Goal: Task Accomplishment & Management: Manage account settings

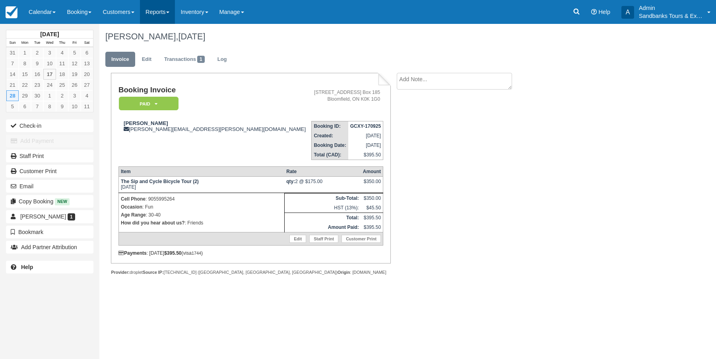
click at [171, 15] on link "Reports" at bounding box center [157, 12] width 35 height 24
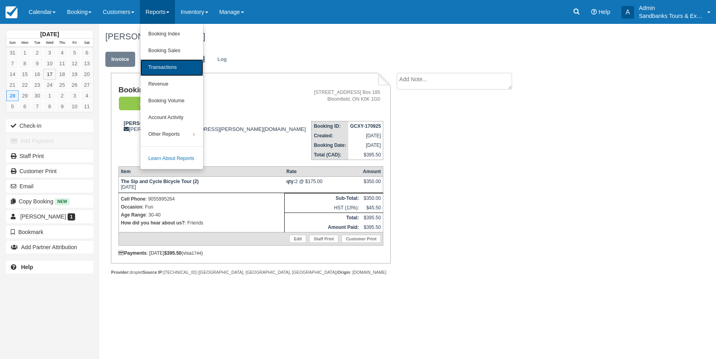
click at [171, 67] on link "Transactions" at bounding box center [171, 67] width 63 height 17
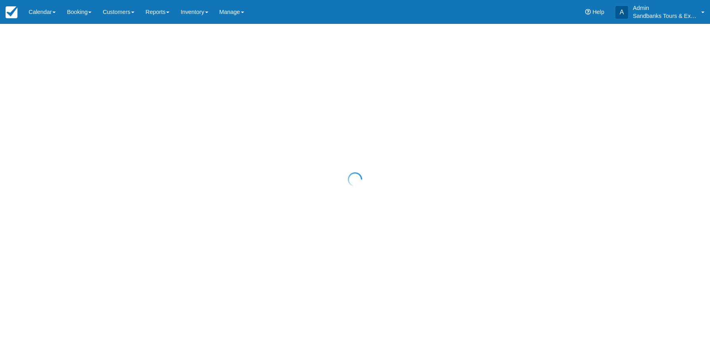
select select "10"
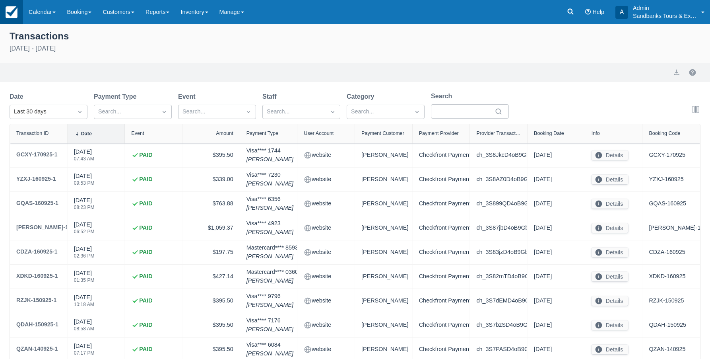
click at [14, 14] on img at bounding box center [12, 12] width 12 height 12
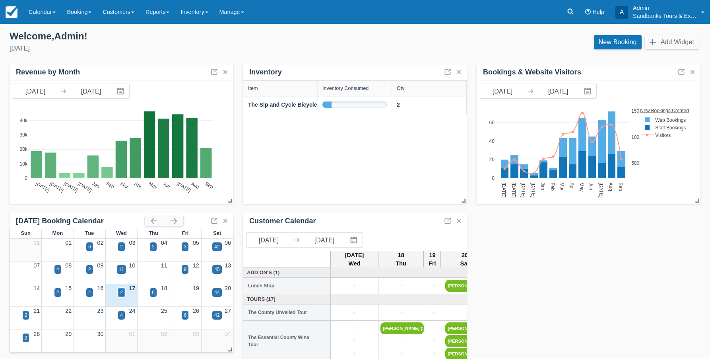
click at [122, 292] on div "2" at bounding box center [121, 292] width 3 height 7
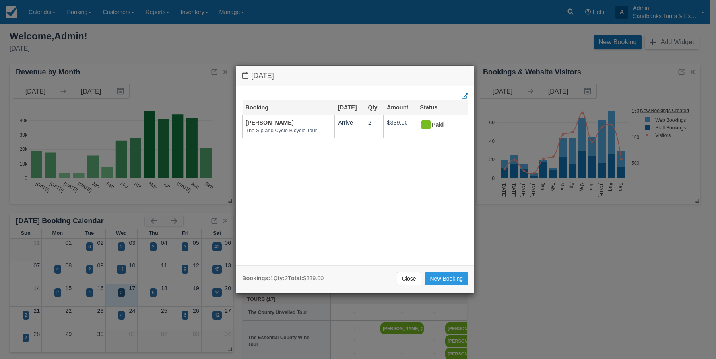
click at [406, 281] on link "Close" at bounding box center [409, 279] width 25 height 14
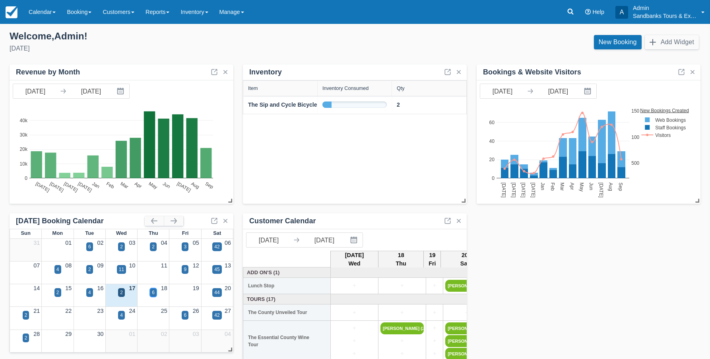
click at [153, 292] on div "6" at bounding box center [153, 292] width 3 height 7
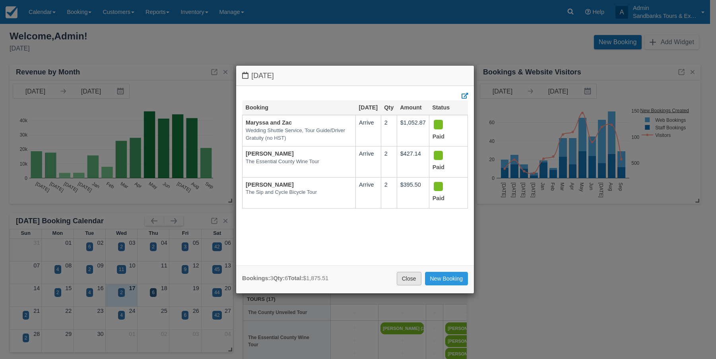
click at [403, 278] on link "Close" at bounding box center [409, 279] width 25 height 14
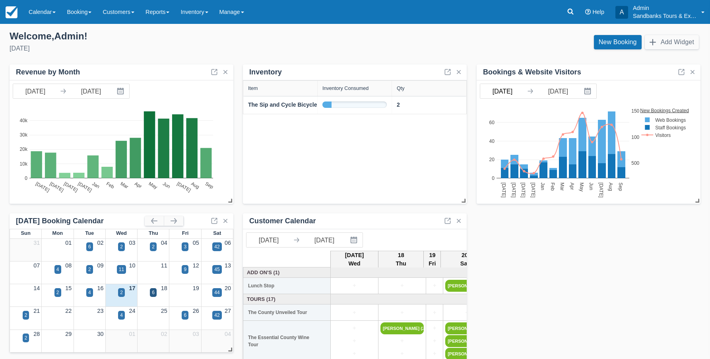
click at [499, 93] on body "Menu Calendar Booking Customer Inventory Booking Daily Manifest Daily List Note…" at bounding box center [355, 179] width 710 height 359
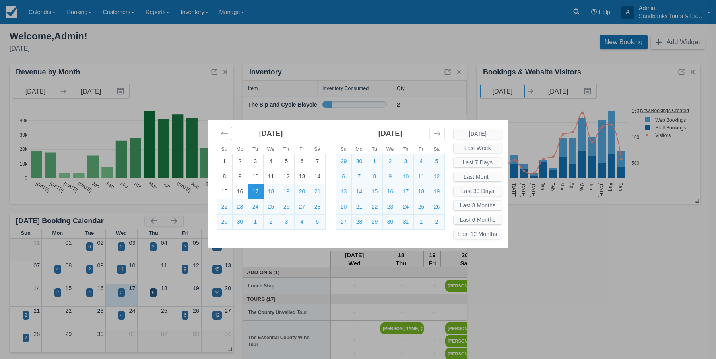
click at [227, 136] on icon "Move backward to switch to the previous month." at bounding box center [225, 134] width 8 height 8
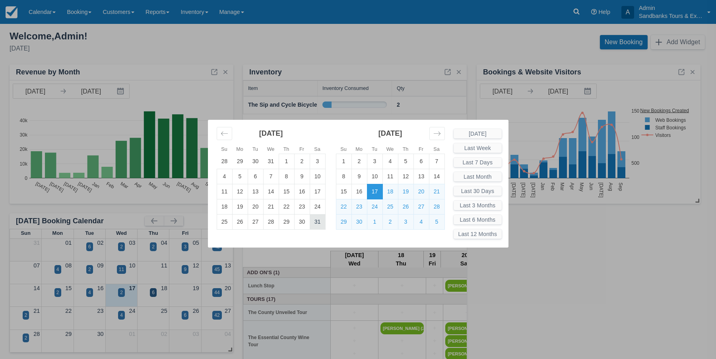
click at [322, 224] on td "31" at bounding box center [318, 221] width 16 height 15
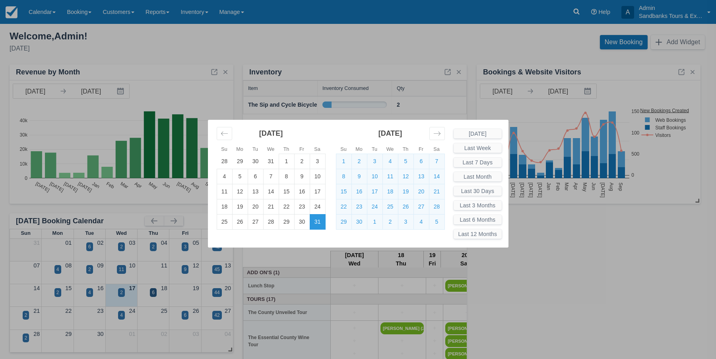
click at [413, 42] on div "Su Mo Tu We Th Fr Sa Su Mo Tu We Th Fr Sa [DATE] 30 1 2 3 4 5 6 7 8 9 10 11 12 …" at bounding box center [358, 179] width 716 height 359
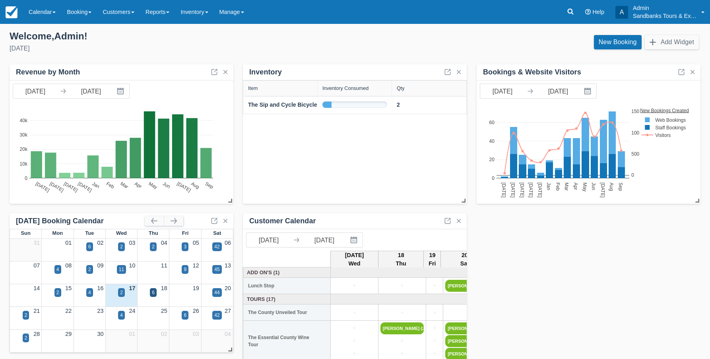
click at [527, 91] on icon at bounding box center [531, 91] width 8 height 8
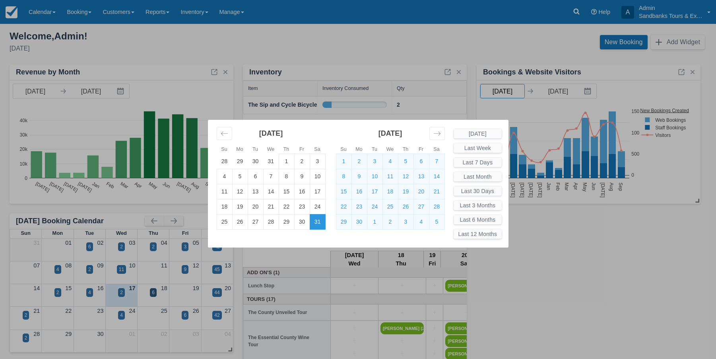
click at [503, 89] on body "Menu Calendar Booking Customer Inventory Booking Daily Manifest Daily List Note…" at bounding box center [358, 179] width 716 height 359
click at [283, 163] on td "1" at bounding box center [287, 161] width 16 height 15
type input "[DATE]"
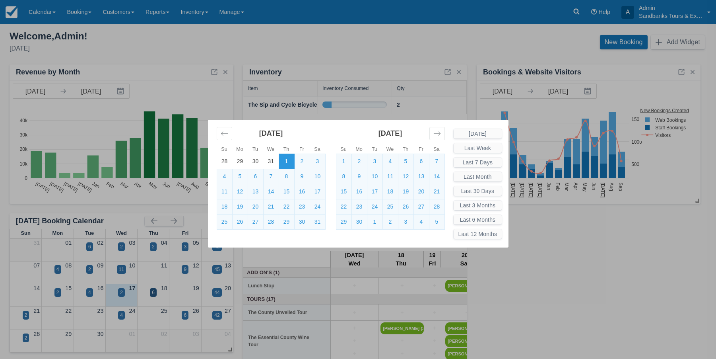
click at [418, 30] on div "Su Mo Tu We Th Fr Sa Su Mo Tu We Th Fr Sa [DATE] 30 1 2 3 4 5 6 7 8 9 10 11 12 …" at bounding box center [358, 179] width 716 height 359
